Goal: Transaction & Acquisition: Purchase product/service

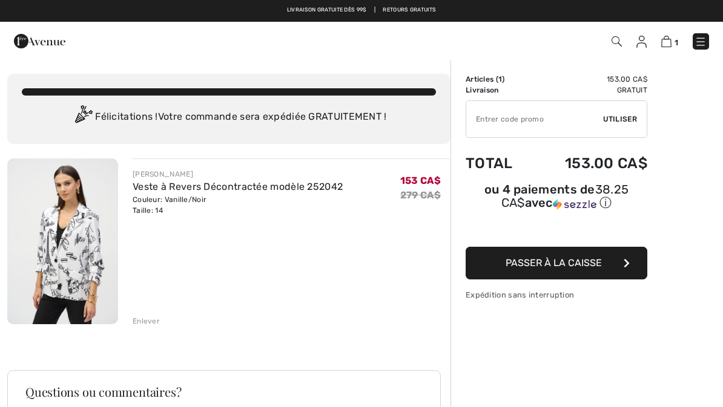
click at [546, 267] on span "Passer à la caisse" at bounding box center [554, 263] width 96 height 12
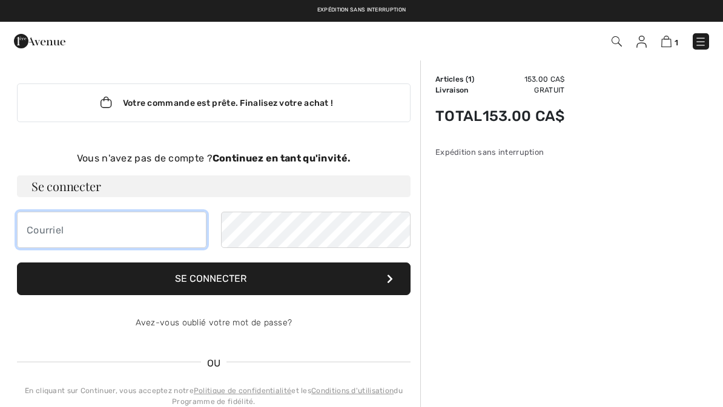
click at [48, 217] on input "email" at bounding box center [112, 230] width 190 height 36
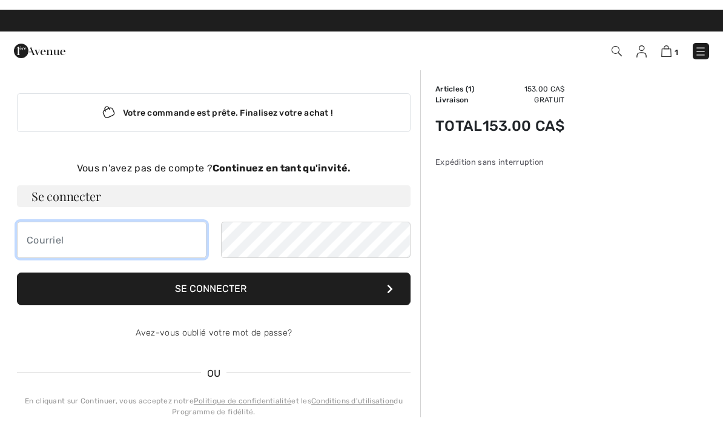
scroll to position [131, 0]
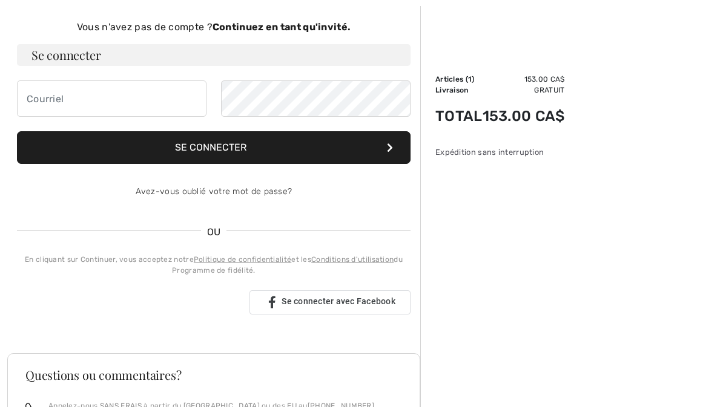
type input "[EMAIL_ADDRESS][DOMAIN_NAME]"
click at [273, 150] on button "Se connecter" at bounding box center [214, 147] width 394 height 33
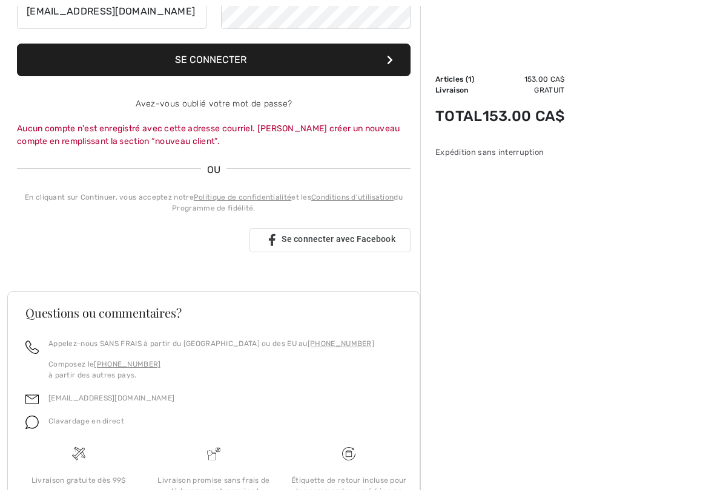
scroll to position [220, 0]
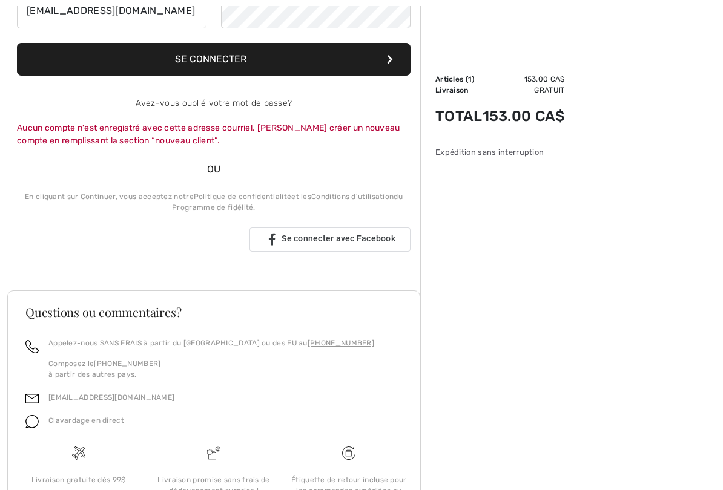
click at [156, 237] on div "Se connecter avec Google. S'ouvre dans un nouvel onglet" at bounding box center [128, 239] width 223 height 27
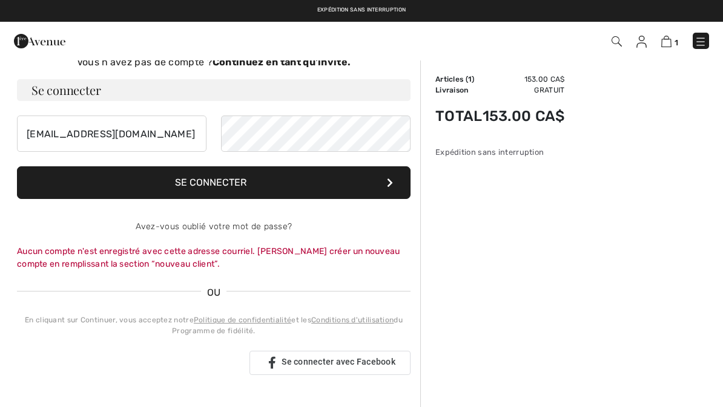
scroll to position [94, 0]
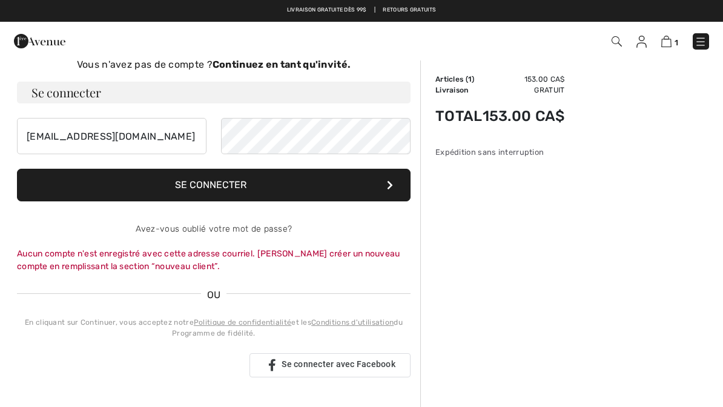
click at [237, 179] on button "Se connecter" at bounding box center [214, 185] width 394 height 33
click at [325, 364] on span "Se connecter avec Facebook" at bounding box center [339, 365] width 114 height 10
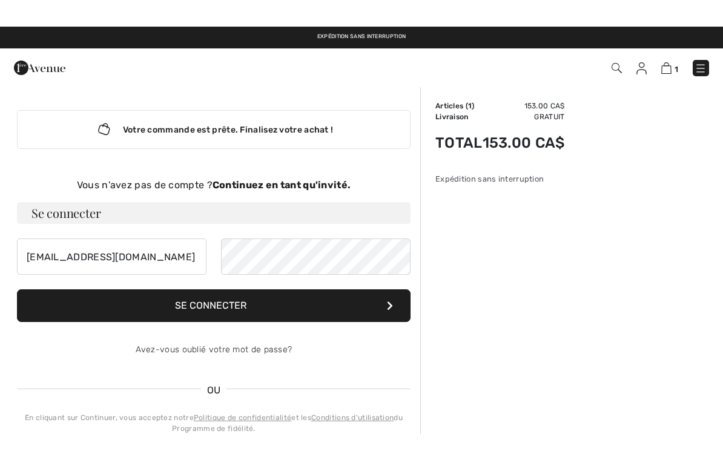
scroll to position [94, 0]
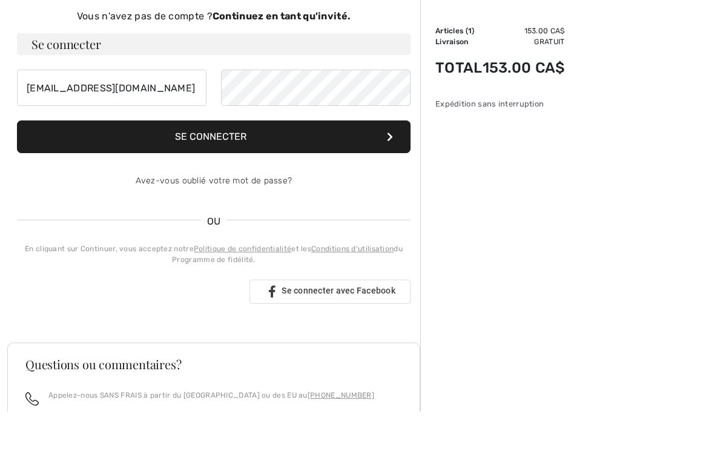
click at [249, 169] on button "Se connecter" at bounding box center [214, 185] width 394 height 33
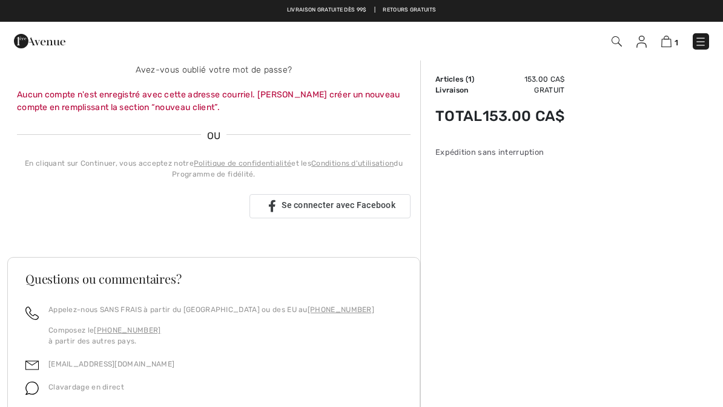
scroll to position [252, 0]
click at [133, 201] on div "Se connecter avec Google. S'ouvre dans un nouvel onglet" at bounding box center [128, 207] width 223 height 27
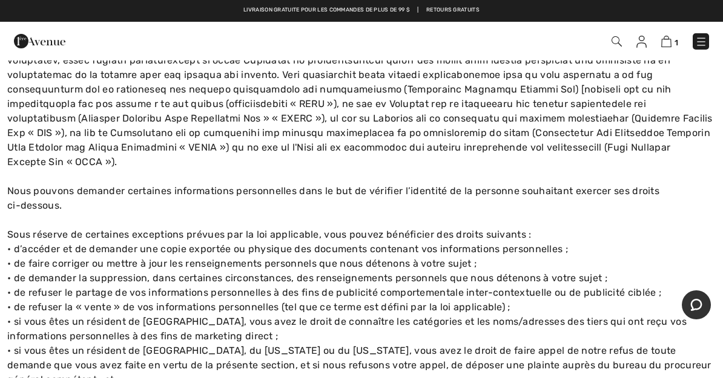
scroll to position [3040, 0]
